Goal: Task Accomplishment & Management: Manage account settings

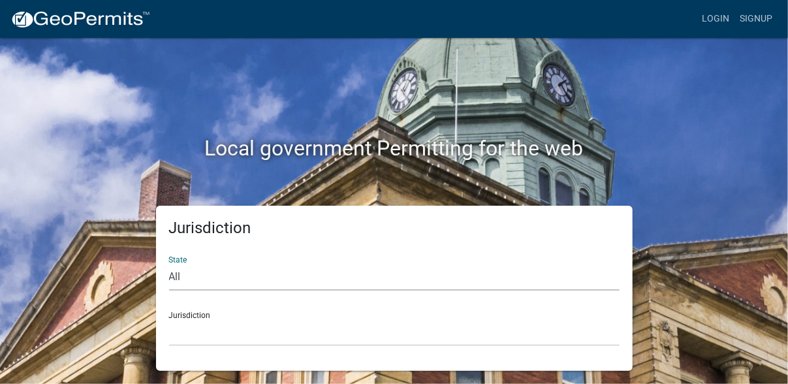
click at [203, 271] on select "All [US_STATE] [US_STATE] [US_STATE] [US_STATE] [US_STATE] [US_STATE] [US_STATE…" at bounding box center [394, 277] width 450 height 27
select select "[US_STATE]"
click at [169, 264] on select "All [US_STATE] [US_STATE] [US_STATE] [US_STATE] [US_STATE] [US_STATE] [US_STATE…" at bounding box center [394, 277] width 450 height 27
click at [207, 315] on div "Jurisdiction City of [GEOGRAPHIC_DATA], [US_STATE] City of [GEOGRAPHIC_DATA], […" at bounding box center [394, 323] width 450 height 45
click at [228, 315] on div "Jurisdiction City of [GEOGRAPHIC_DATA], [US_STATE] City of [GEOGRAPHIC_DATA], […" at bounding box center [394, 323] width 450 height 45
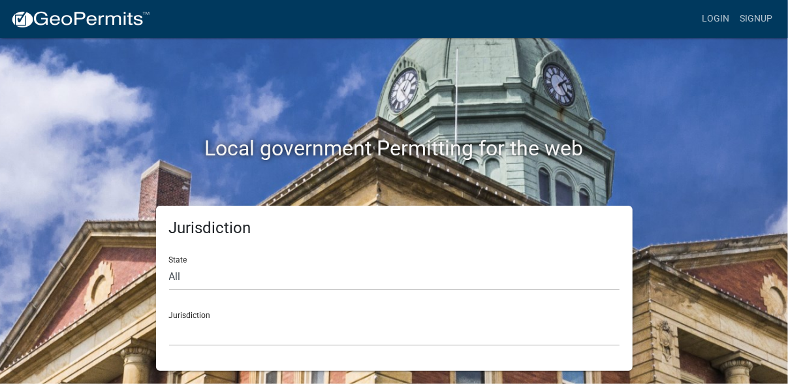
click at [198, 309] on div "Jurisdiction City of [GEOGRAPHIC_DATA], [US_STATE] City of [GEOGRAPHIC_DATA], […" at bounding box center [394, 323] width 450 height 45
click at [198, 316] on div "Jurisdiction City of [GEOGRAPHIC_DATA], [US_STATE] City of [GEOGRAPHIC_DATA], […" at bounding box center [394, 323] width 450 height 45
click at [196, 275] on select "All [US_STATE] [US_STATE] [US_STATE] [US_STATE] [US_STATE] [US_STATE] [US_STATE…" at bounding box center [394, 277] width 450 height 27
click at [240, 306] on div "Jurisdiction City of [GEOGRAPHIC_DATA], [US_STATE] City of [GEOGRAPHIC_DATA], […" at bounding box center [394, 323] width 450 height 45
click at [208, 307] on div "Jurisdiction City of [GEOGRAPHIC_DATA], [US_STATE] City of [GEOGRAPHIC_DATA], […" at bounding box center [394, 323] width 450 height 45
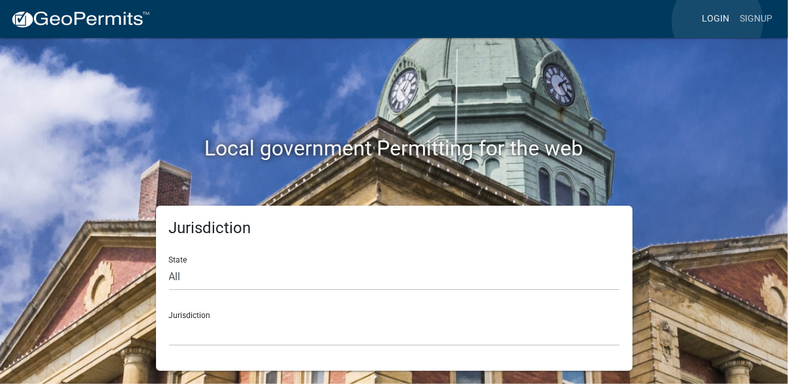
click at [717, 22] on link "Login" at bounding box center [715, 19] width 38 height 25
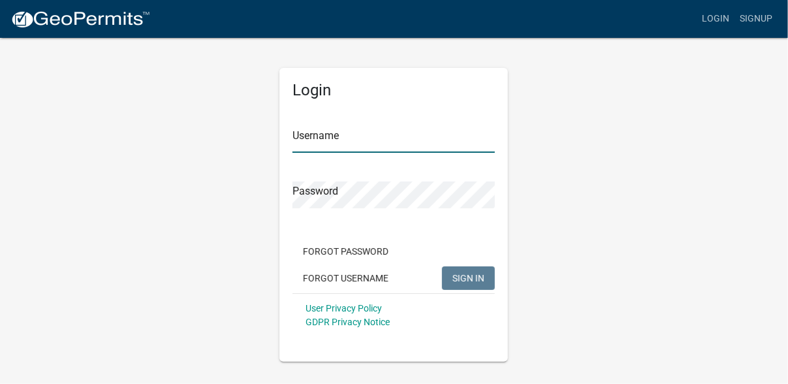
type input "mark construction"
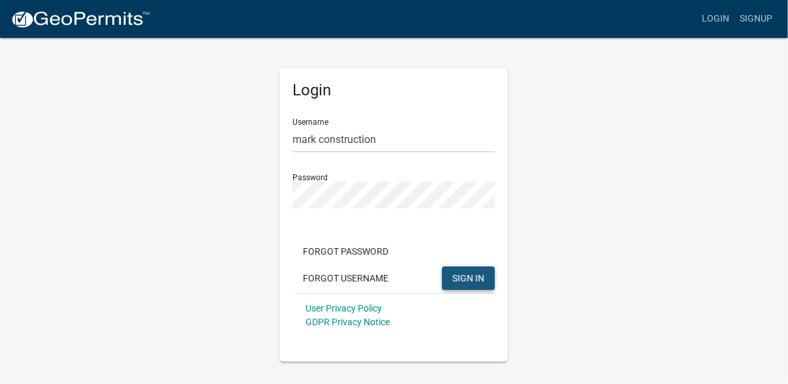
click at [463, 280] on span "SIGN IN" at bounding box center [468, 277] width 32 height 10
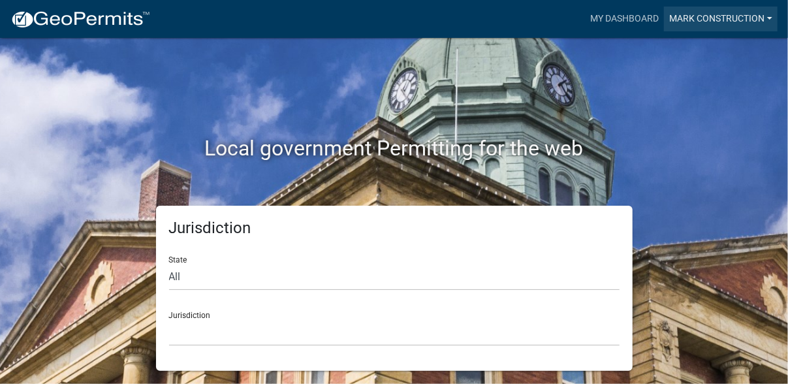
click at [767, 25] on link "mark construction" at bounding box center [721, 19] width 114 height 25
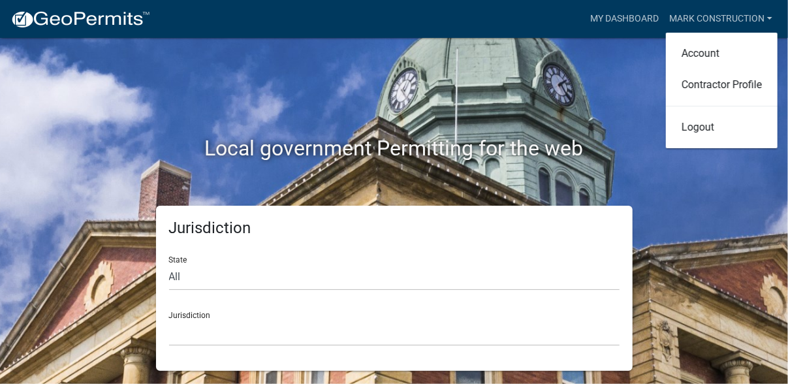
click at [591, 82] on div "Local government Permitting for the web" at bounding box center [394, 121] width 744 height 167
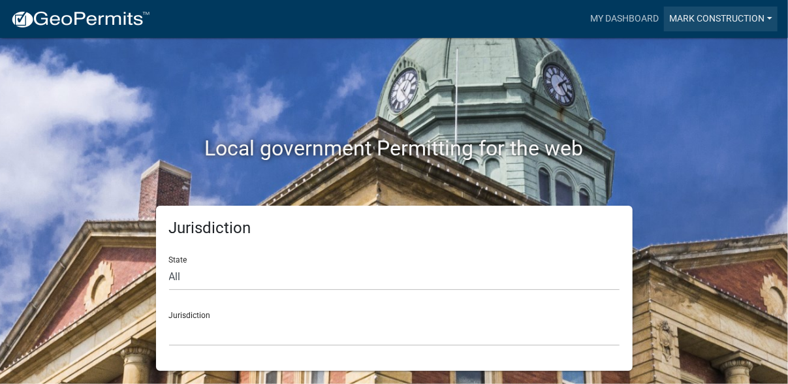
click at [764, 16] on link "mark construction" at bounding box center [721, 19] width 114 height 25
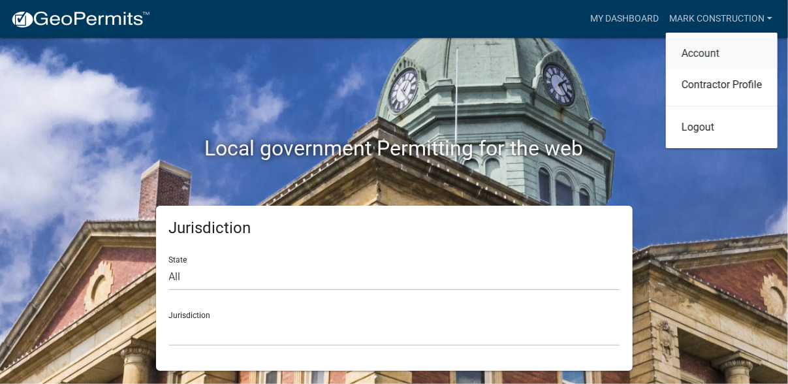
click at [686, 50] on link "Account" at bounding box center [722, 53] width 112 height 31
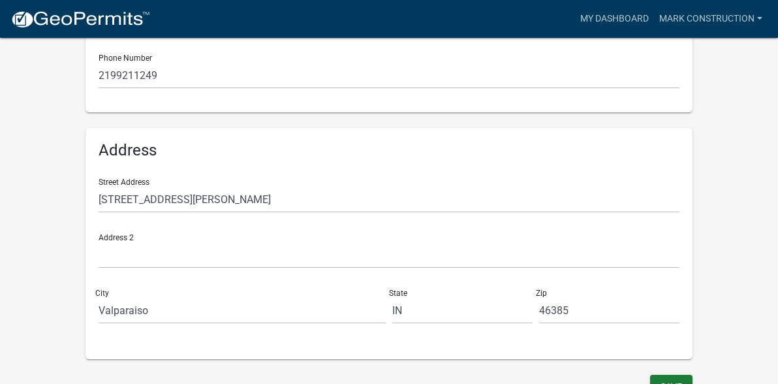
scroll to position [376, 0]
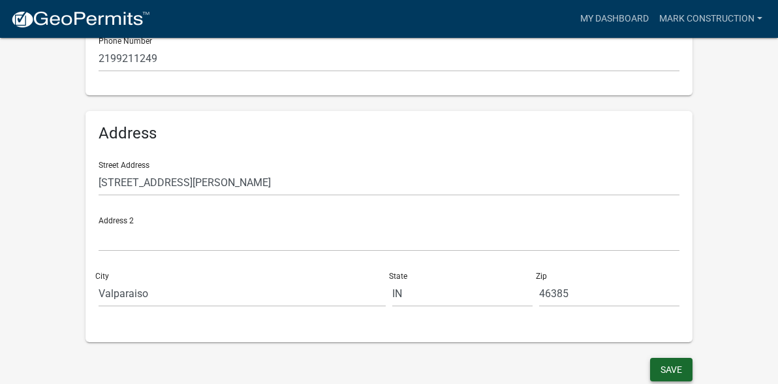
click at [692, 369] on button "Save" at bounding box center [671, 369] width 42 height 23
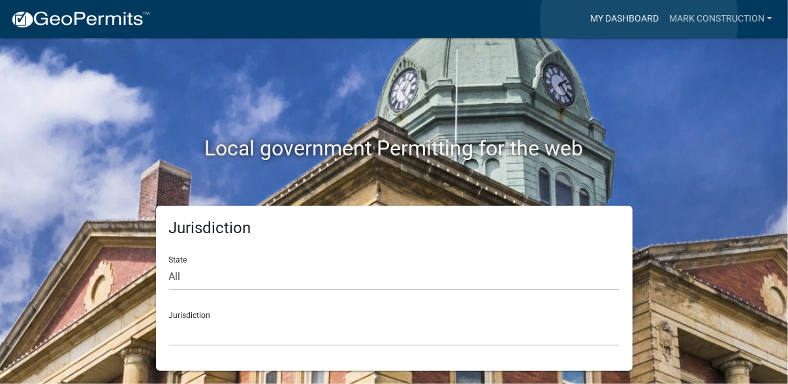
click at [639, 20] on link "My Dashboard" at bounding box center [624, 19] width 79 height 25
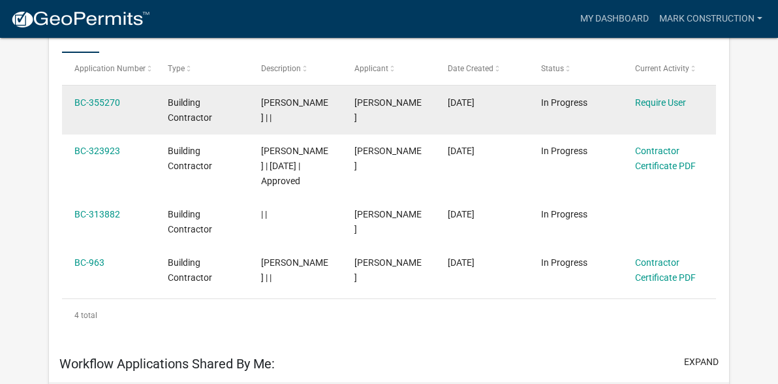
scroll to position [238, 0]
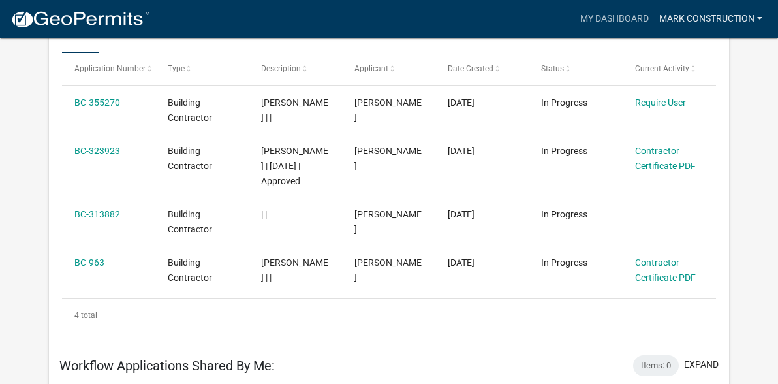
click at [685, 18] on link "mark construction" at bounding box center [711, 19] width 114 height 25
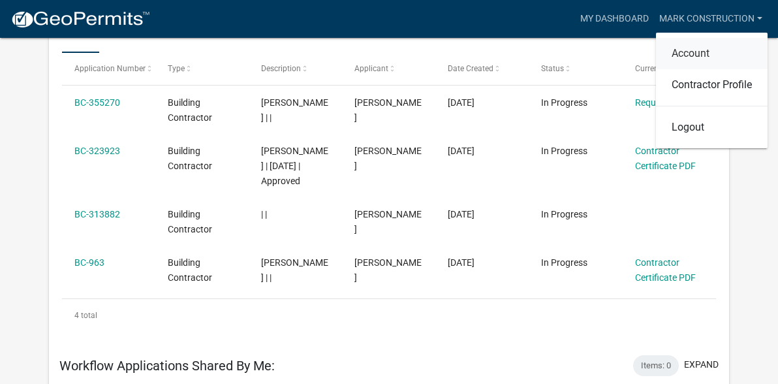
click at [683, 49] on link "Account" at bounding box center [712, 53] width 112 height 31
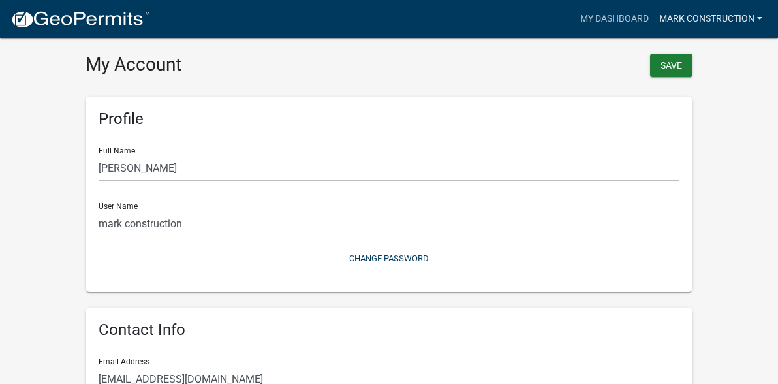
click at [759, 19] on link "mark construction" at bounding box center [711, 19] width 114 height 25
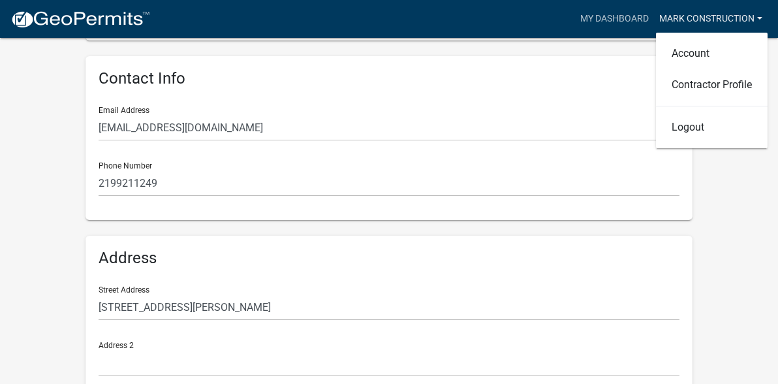
scroll to position [245, 0]
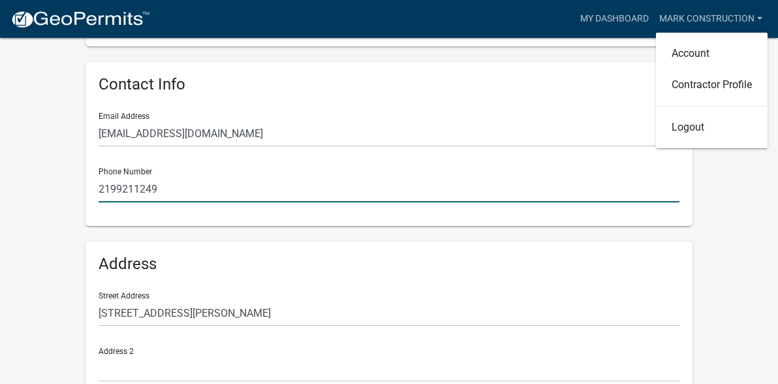
click at [104, 186] on input "2199211249" at bounding box center [389, 189] width 581 height 27
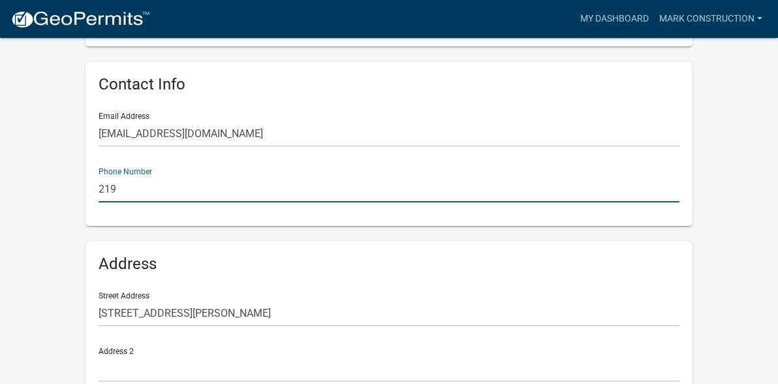
type input "2194059658"
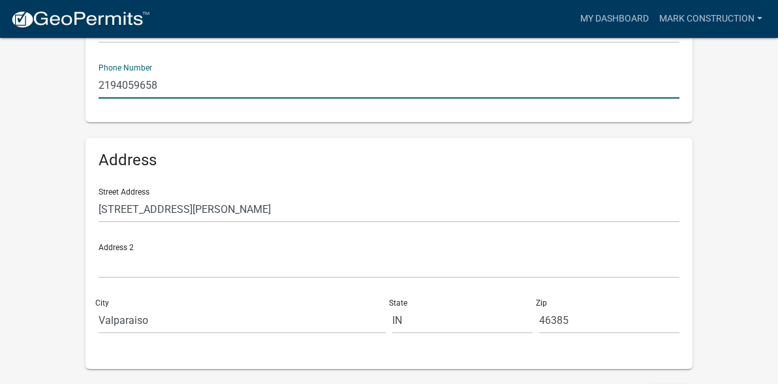
scroll to position [376, 0]
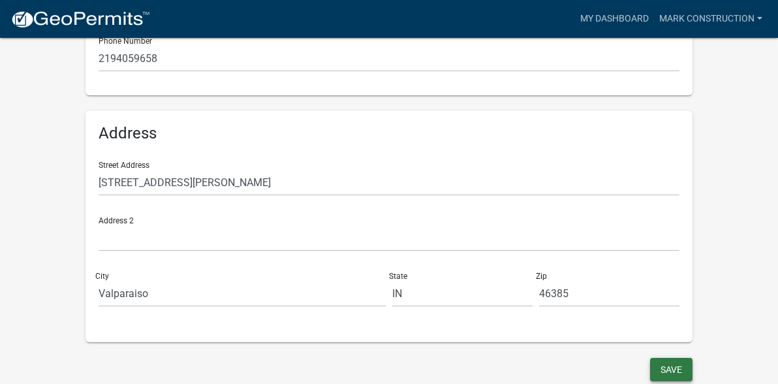
click at [692, 363] on button "Save" at bounding box center [671, 369] width 42 height 23
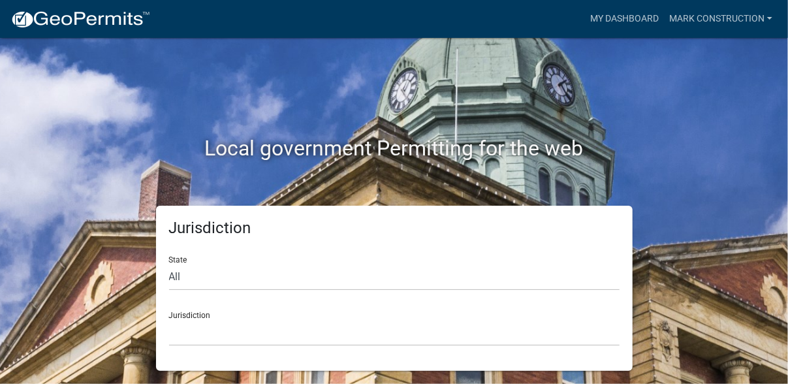
click at [183, 261] on div "State All [US_STATE] [US_STATE] [US_STATE] [US_STATE] [US_STATE] [US_STATE] [US…" at bounding box center [394, 267] width 450 height 45
click at [174, 278] on select "All [US_STATE] [US_STATE] [US_STATE] [US_STATE] [US_STATE] [US_STATE] [US_STATE…" at bounding box center [394, 277] width 450 height 27
select select "[US_STATE]"
click at [169, 264] on select "All [US_STATE] [US_STATE] [US_STATE] [US_STATE] [US_STATE] [US_STATE] [US_STATE…" at bounding box center [394, 277] width 450 height 27
drag, startPoint x: 774, startPoint y: 1, endPoint x: 768, endPoint y: 30, distance: 29.9
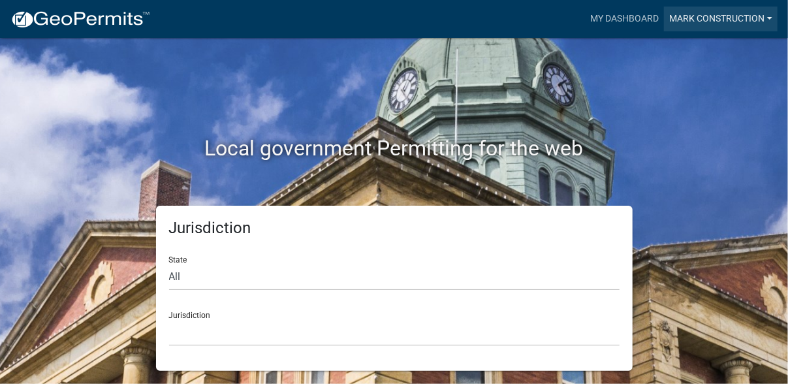
click at [768, 30] on link "mark construction" at bounding box center [721, 19] width 114 height 25
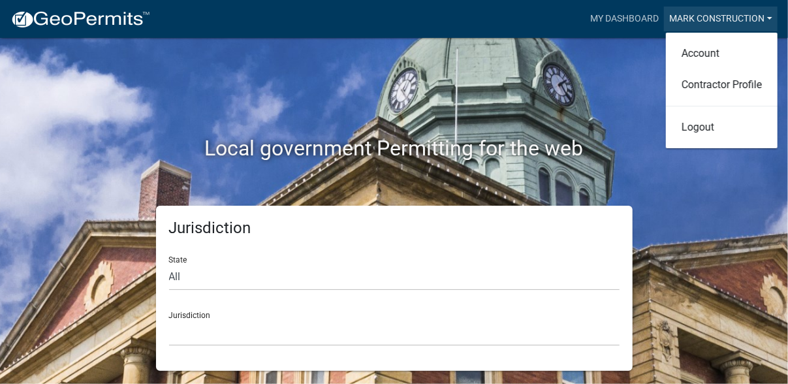
click at [769, 17] on link "mark construction" at bounding box center [721, 19] width 114 height 25
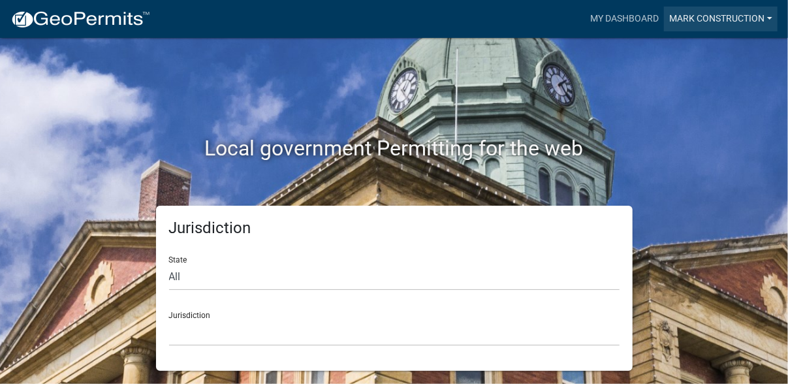
click at [769, 17] on link "mark construction" at bounding box center [721, 19] width 114 height 25
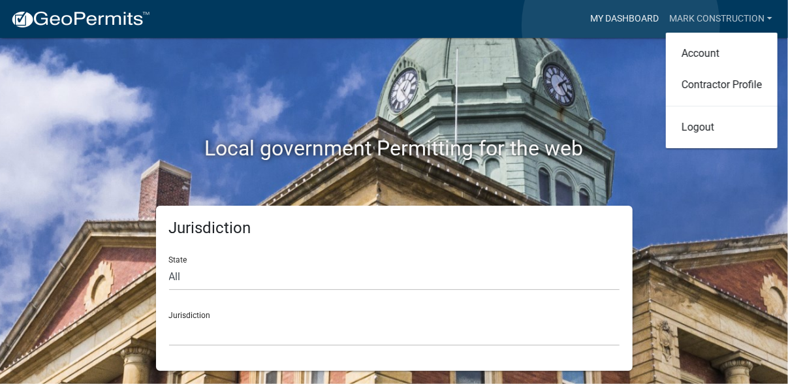
click at [621, 25] on link "My Dashboard" at bounding box center [624, 19] width 79 height 25
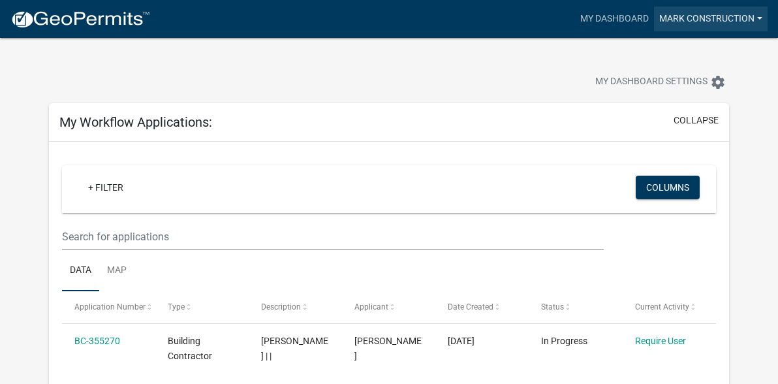
click at [740, 17] on link "mark construction" at bounding box center [711, 19] width 114 height 25
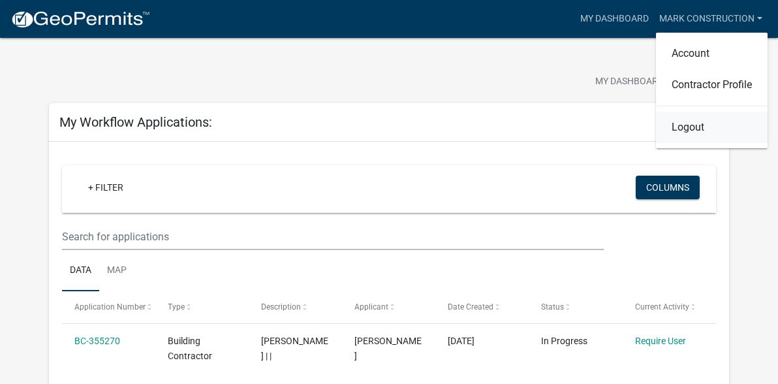
click at [700, 123] on link "Logout" at bounding box center [712, 127] width 112 height 31
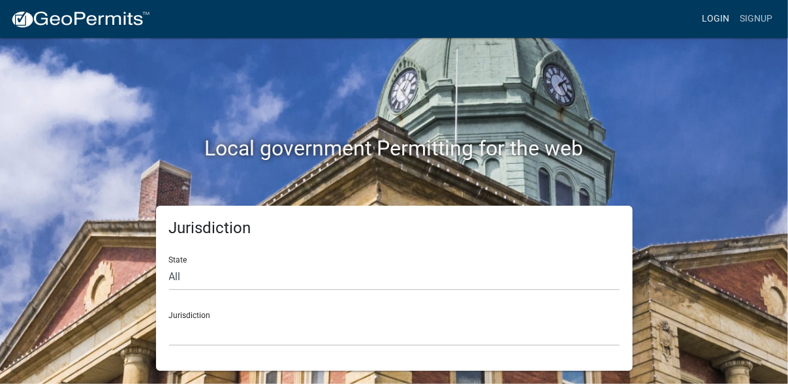
click at [714, 20] on link "Login" at bounding box center [715, 19] width 38 height 25
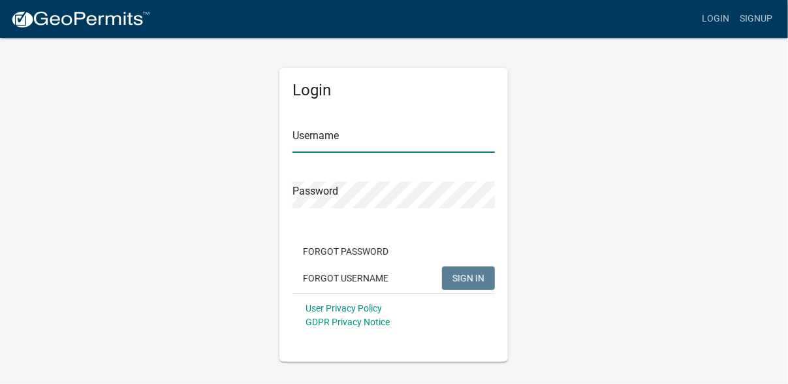
type input "mark construction"
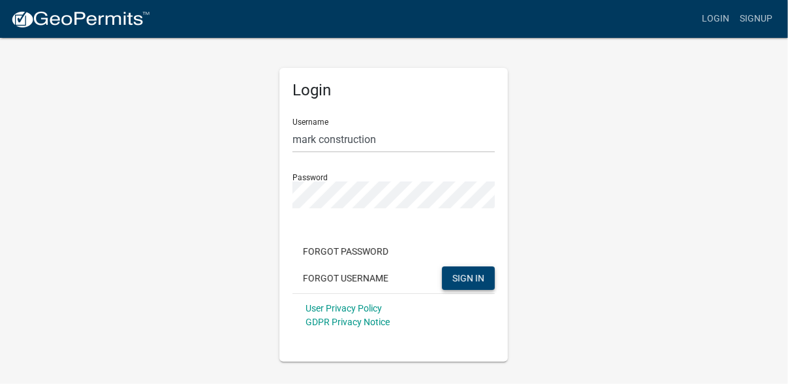
click at [481, 288] on button "SIGN IN" at bounding box center [468, 277] width 53 height 23
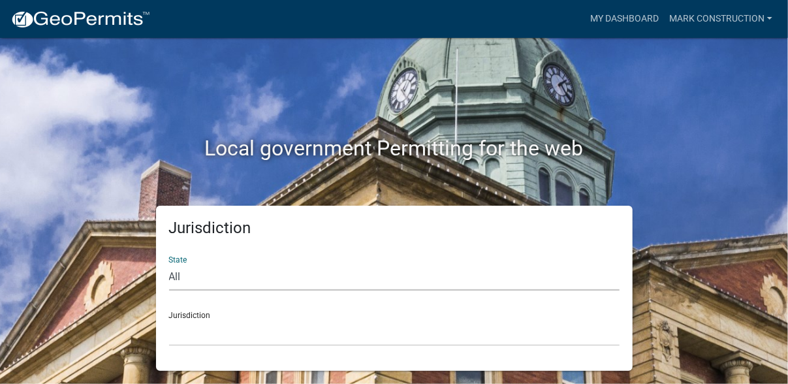
click at [179, 279] on select "All [US_STATE] [US_STATE] [US_STATE] [US_STATE] [US_STATE] [US_STATE] [US_STATE…" at bounding box center [394, 277] width 450 height 27
select select "[US_STATE]"
click at [169, 264] on select "All [US_STATE] [US_STATE] [US_STATE] [US_STATE] [US_STATE] [US_STATE] [US_STATE…" at bounding box center [394, 277] width 450 height 27
click at [198, 313] on div "Jurisdiction City of [GEOGRAPHIC_DATA], [US_STATE] City of [GEOGRAPHIC_DATA], […" at bounding box center [394, 323] width 450 height 45
click at [704, 22] on link "mark construction" at bounding box center [721, 19] width 114 height 25
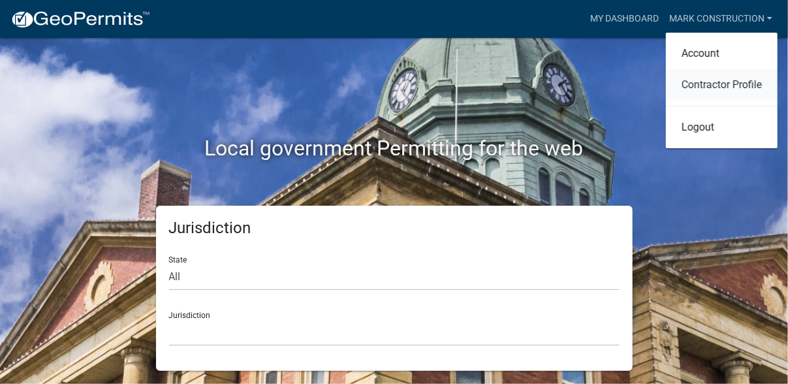
click at [684, 85] on link "Contractor Profile" at bounding box center [722, 84] width 112 height 31
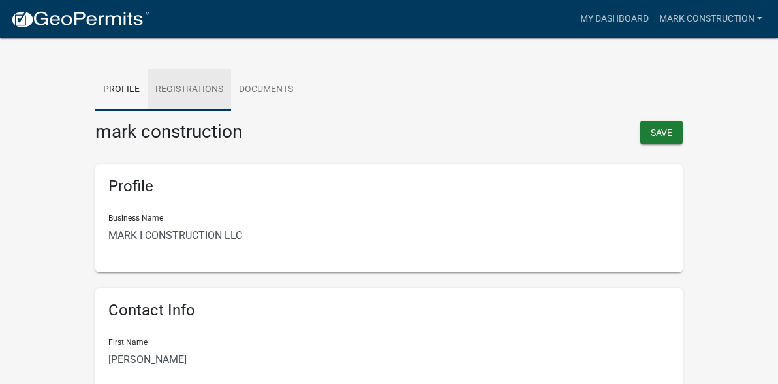
click at [147, 89] on link "Registrations" at bounding box center [189, 90] width 84 height 42
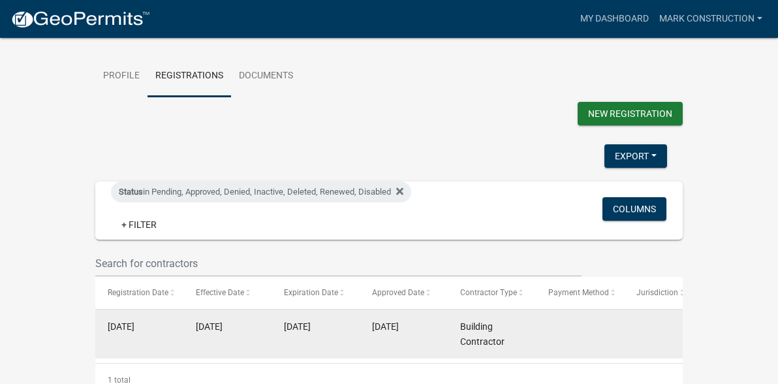
scroll to position [21, 0]
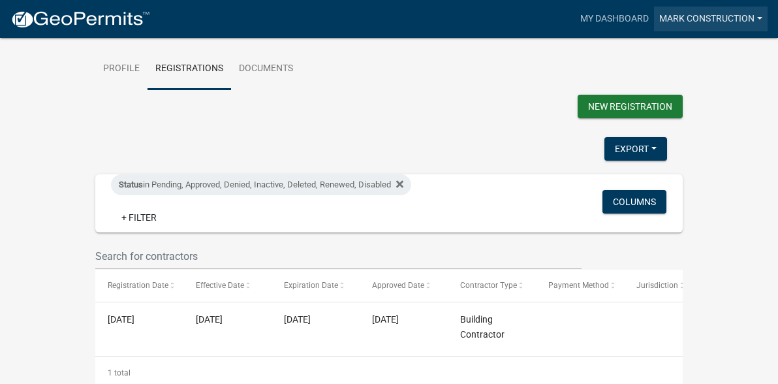
click at [758, 15] on link "mark construction" at bounding box center [711, 19] width 114 height 25
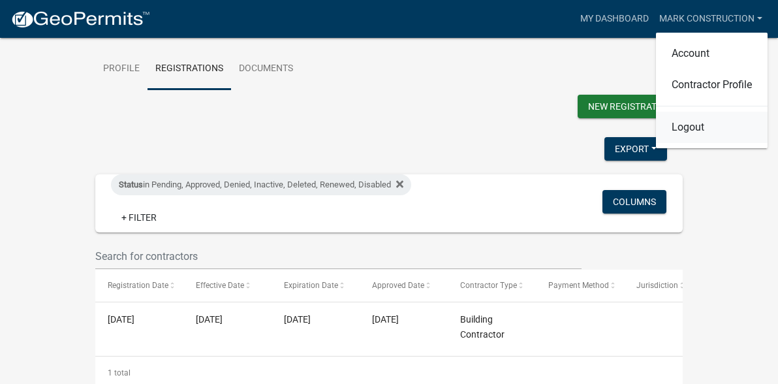
click at [690, 133] on link "Logout" at bounding box center [712, 127] width 112 height 31
